Goal: Task Accomplishment & Management: Complete application form

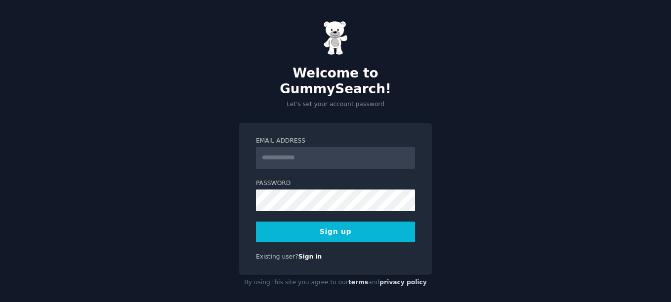
click at [294, 151] on input "Email Address" at bounding box center [335, 158] width 159 height 22
type input "**********"
click at [373, 222] on button "Sign up" at bounding box center [335, 232] width 159 height 21
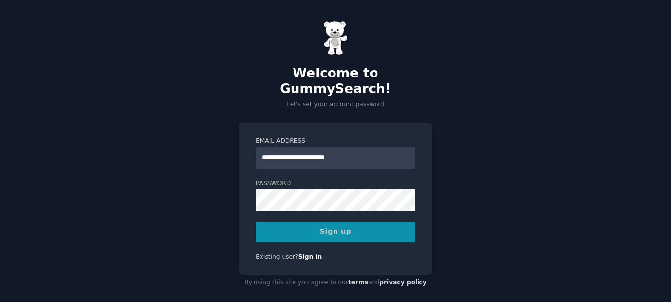
click at [334, 222] on div "Sign up" at bounding box center [335, 232] width 159 height 21
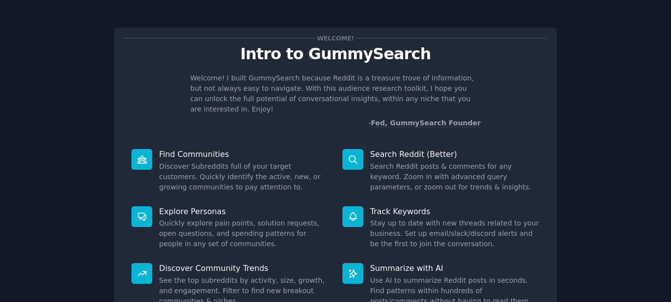
click at [605, 74] on div "Welcome! Intro to GummySearch Welcome! I built GummySearch because Reddit is a …" at bounding box center [335, 204] width 643 height 380
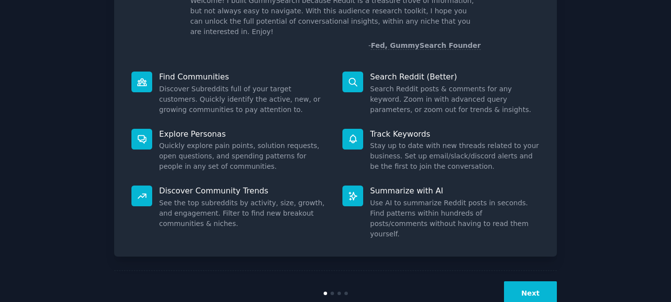
scroll to position [85, 0]
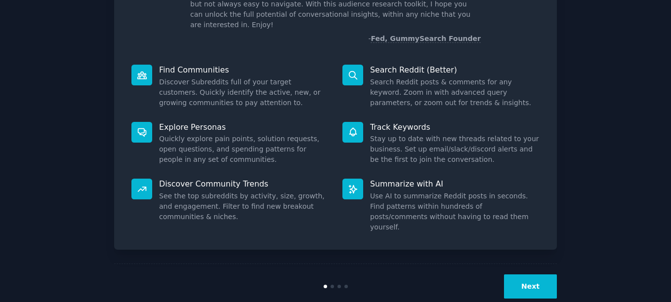
click at [537, 275] on button "Next" at bounding box center [530, 287] width 53 height 24
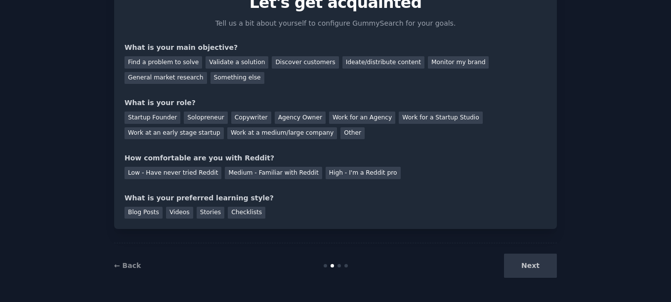
click at [537, 266] on div "Next" at bounding box center [483, 266] width 148 height 24
click at [530, 270] on div "Next" at bounding box center [483, 266] width 148 height 24
click at [528, 265] on div "Next" at bounding box center [483, 266] width 148 height 24
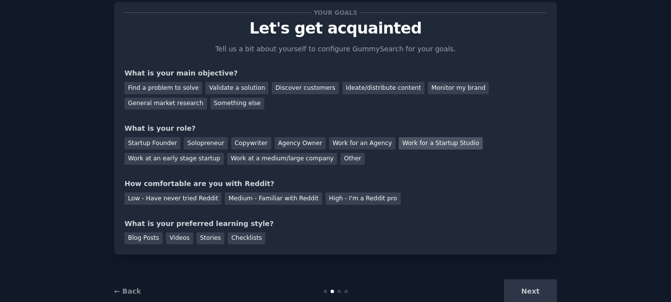
scroll to position [2, 0]
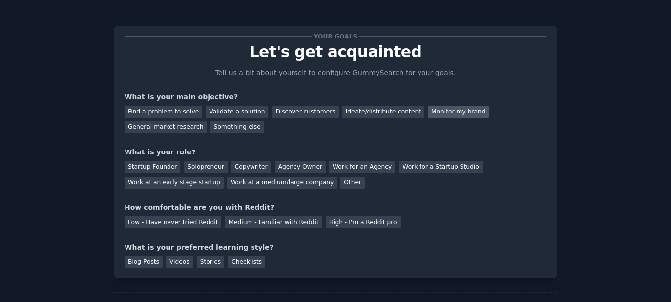
click at [435, 109] on div "Monitor my brand" at bounding box center [458, 112] width 61 height 12
click at [341, 182] on div "Other" at bounding box center [353, 183] width 24 height 12
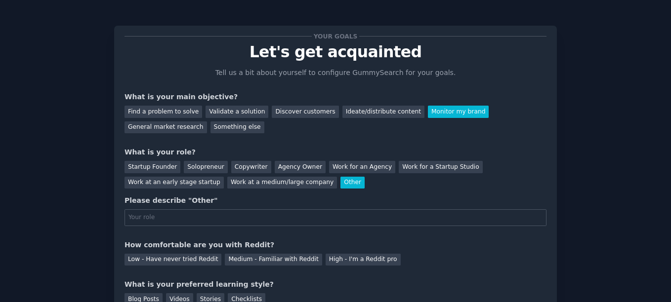
click at [341, 182] on div "Other" at bounding box center [353, 183] width 24 height 12
click at [275, 170] on div "Agency Owner" at bounding box center [300, 167] width 51 height 12
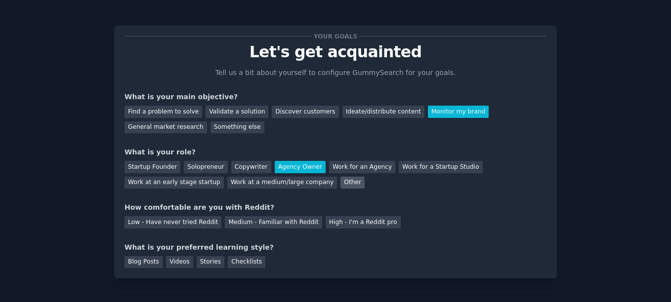
drag, startPoint x: 240, startPoint y: 181, endPoint x: 240, endPoint y: 186, distance: 5.4
click at [341, 186] on div "Other" at bounding box center [353, 183] width 24 height 12
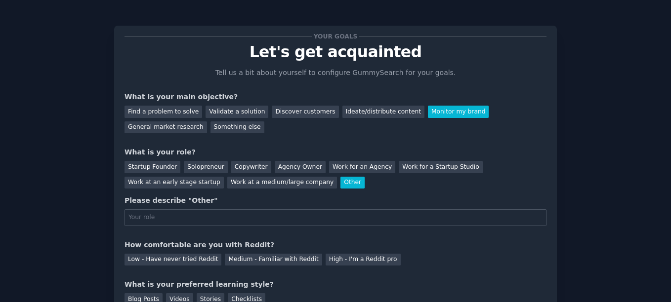
click at [187, 219] on input "text" at bounding box center [336, 218] width 422 height 17
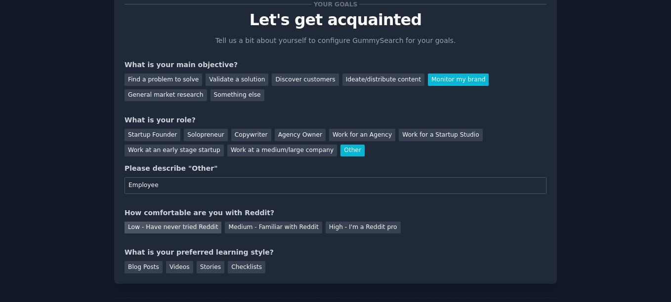
scroll to position [51, 0]
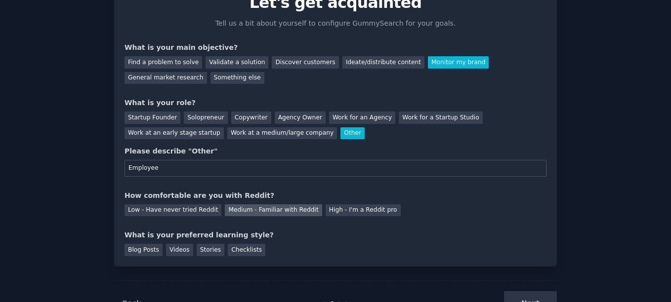
type input "Employee"
click at [246, 205] on div "Medium - Familiar with Reddit" at bounding box center [273, 211] width 97 height 12
click at [233, 249] on div "Checklists" at bounding box center [247, 250] width 38 height 12
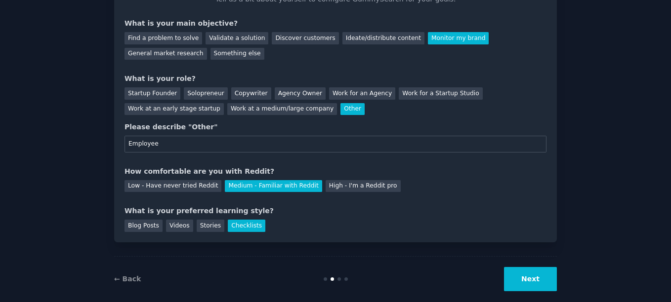
scroll to position [89, 0]
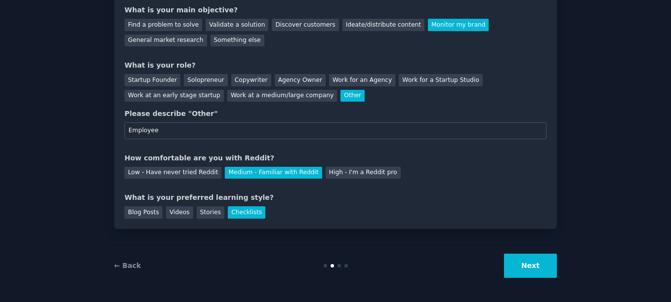
click at [532, 270] on button "Next" at bounding box center [530, 266] width 53 height 24
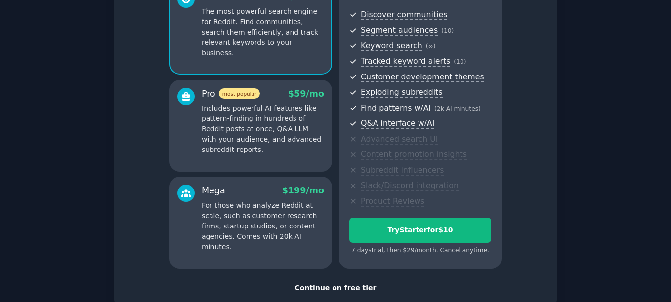
scroll to position [167, 0]
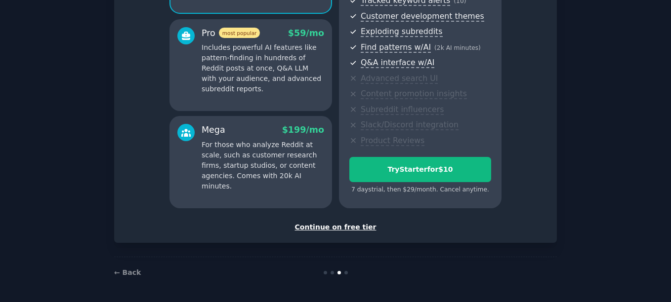
click at [340, 229] on div "Continue on free tier" at bounding box center [336, 227] width 422 height 10
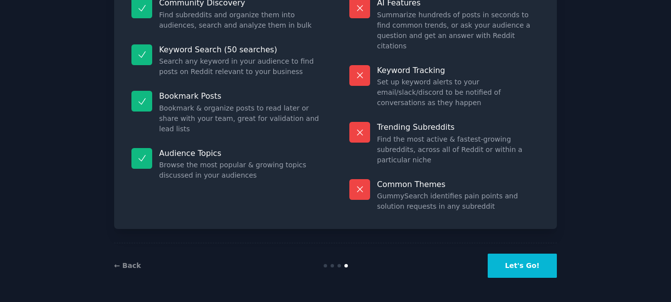
scroll to position [83, 0]
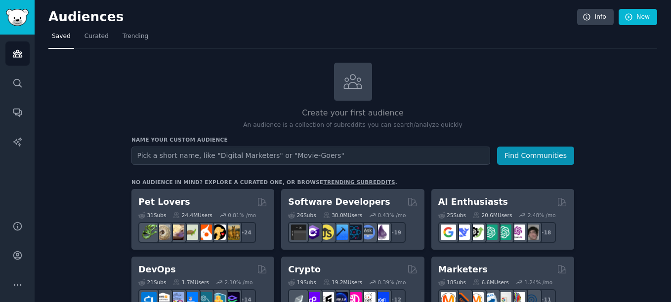
click at [262, 158] on input "text" at bounding box center [310, 156] width 359 height 18
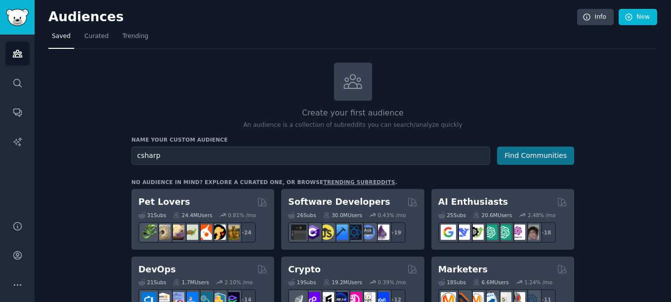
type input "csharp"
click at [513, 151] on button "Find Communities" at bounding box center [535, 156] width 77 height 18
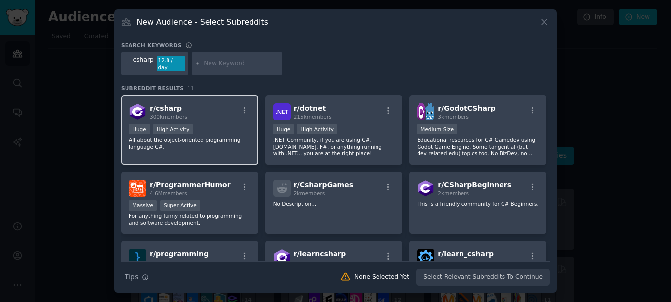
click at [177, 114] on span "300k members" at bounding box center [169, 117] width 38 height 6
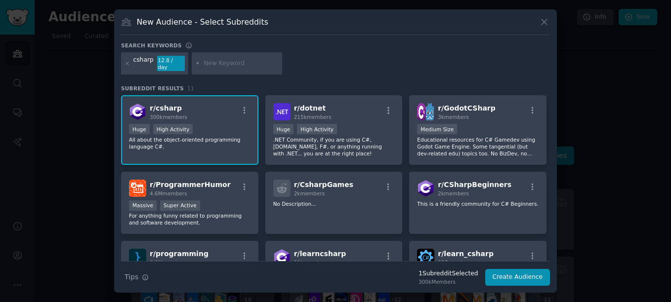
click at [162, 104] on span "r/ csharp" at bounding box center [166, 108] width 32 height 8
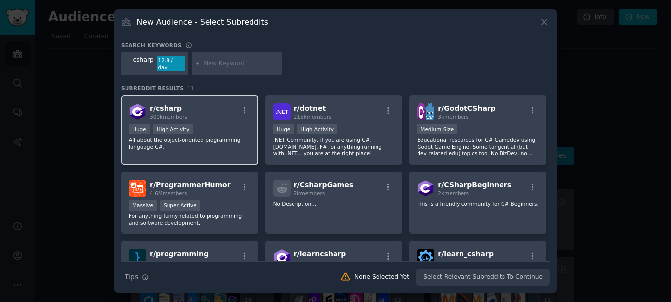
click at [173, 104] on span "r/ csharp" at bounding box center [166, 108] width 32 height 8
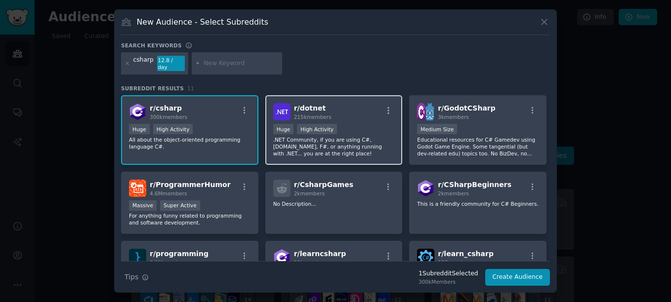
click at [337, 116] on div "r/ dotnet 215k members" at bounding box center [334, 111] width 122 height 17
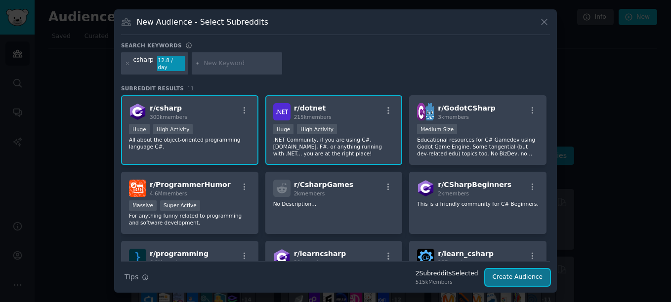
click at [519, 277] on button "Create Audience" at bounding box center [517, 277] width 65 height 17
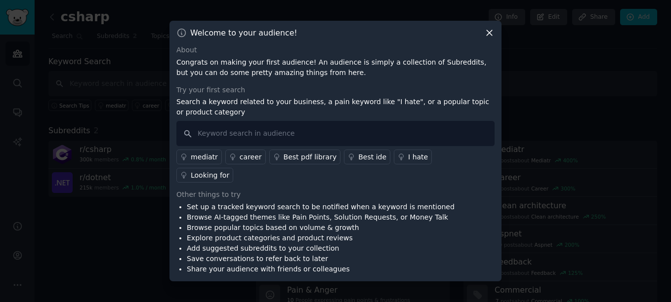
click at [491, 38] on icon at bounding box center [489, 33] width 10 height 10
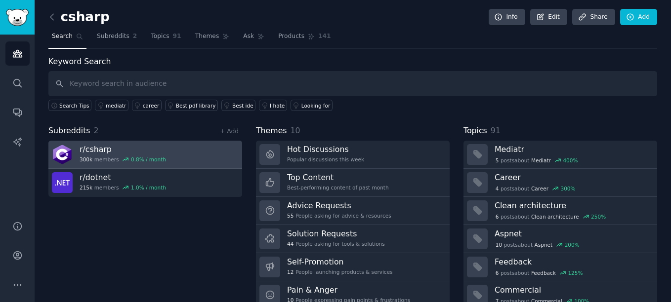
click at [99, 151] on h3 "r/ csharp" at bounding box center [123, 149] width 86 height 10
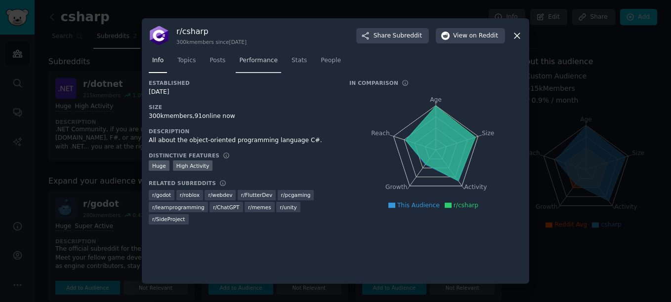
click at [253, 61] on span "Performance" at bounding box center [258, 60] width 39 height 9
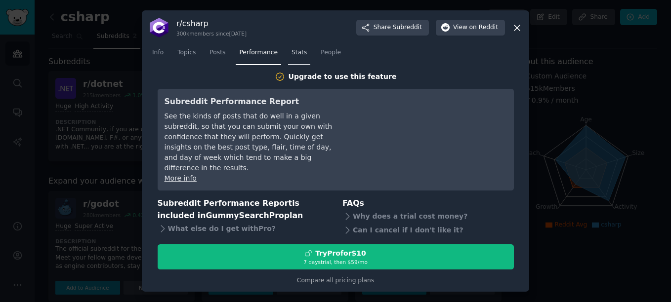
click at [295, 53] on span "Stats" at bounding box center [299, 52] width 15 height 9
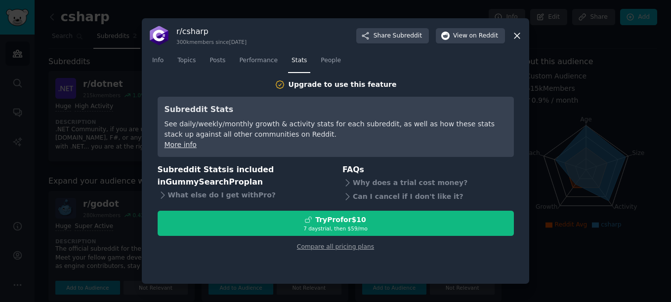
click at [513, 34] on icon at bounding box center [517, 36] width 10 height 10
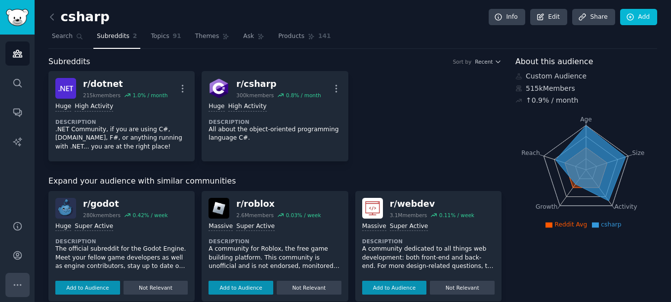
click at [20, 285] on icon "Sidebar" at bounding box center [17, 285] width 7 height 1
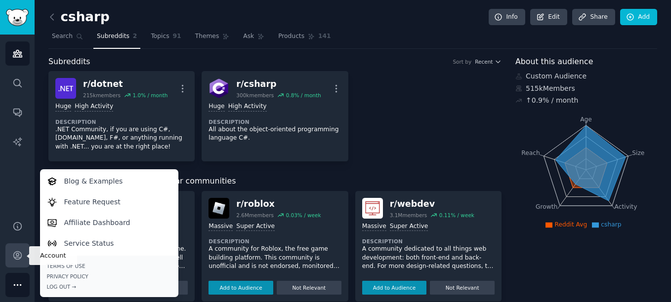
click at [14, 257] on icon "Sidebar" at bounding box center [17, 256] width 10 height 10
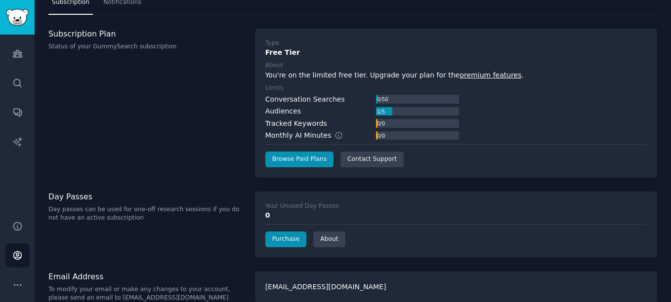
scroll to position [47, 0]
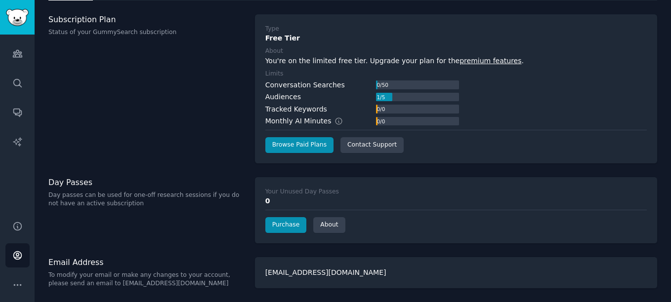
click at [313, 274] on div "[EMAIL_ADDRESS][DOMAIN_NAME]" at bounding box center [456, 272] width 402 height 31
click at [18, 255] on icon "Sidebar" at bounding box center [17, 256] width 10 height 10
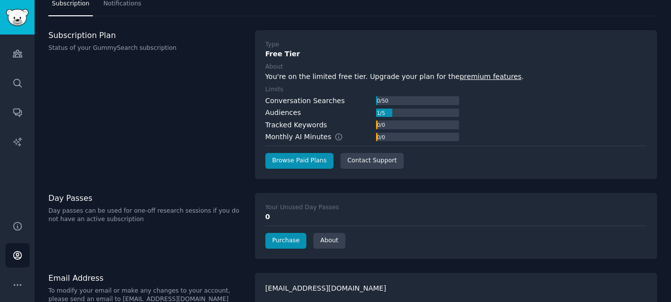
scroll to position [47, 0]
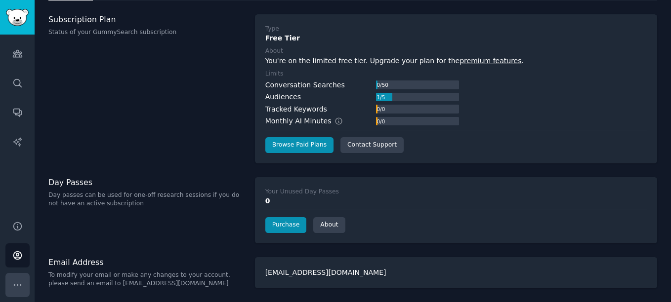
click at [17, 285] on icon "Sidebar" at bounding box center [17, 285] width 7 height 1
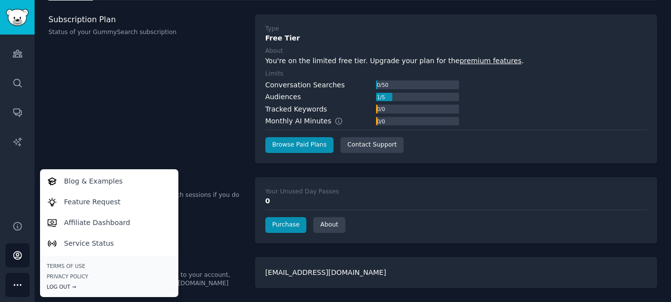
click at [58, 286] on div "Log Out →" at bounding box center [109, 287] width 125 height 7
